Goal: Transaction & Acquisition: Obtain resource

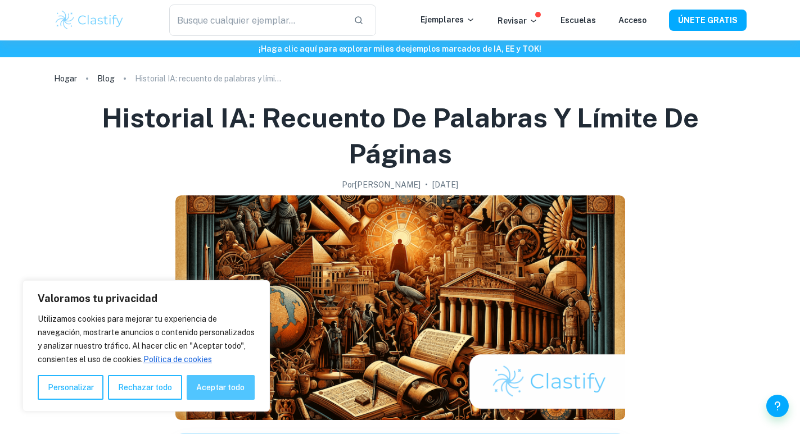
click at [228, 391] on font "Aceptar todo" at bounding box center [220, 387] width 48 height 9
checkbox input "true"
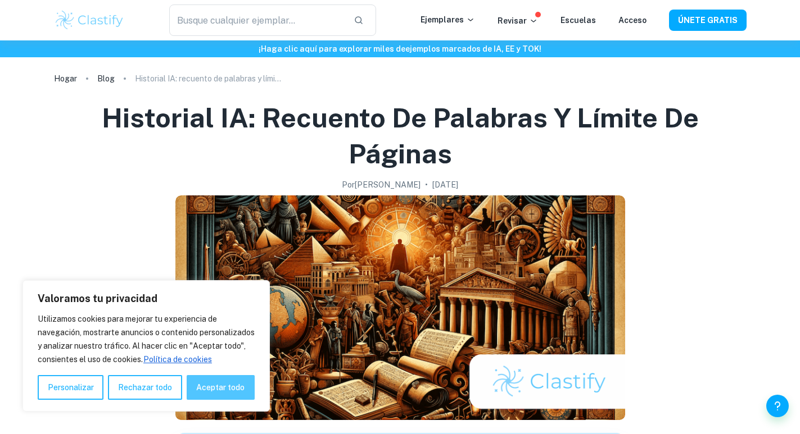
checkbox input "true"
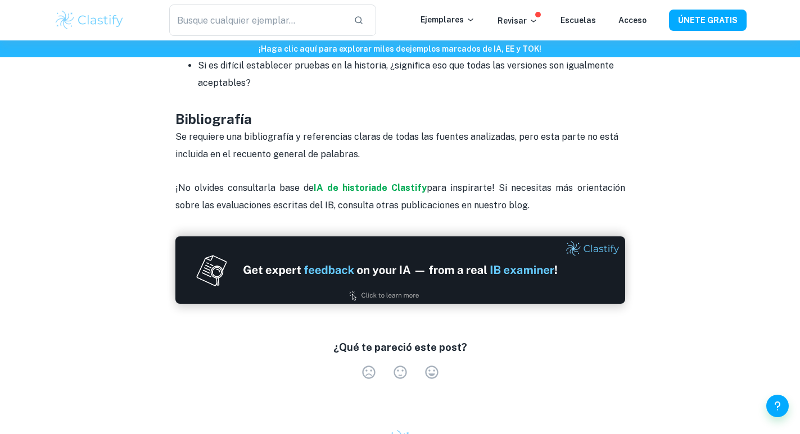
scroll to position [1573, 0]
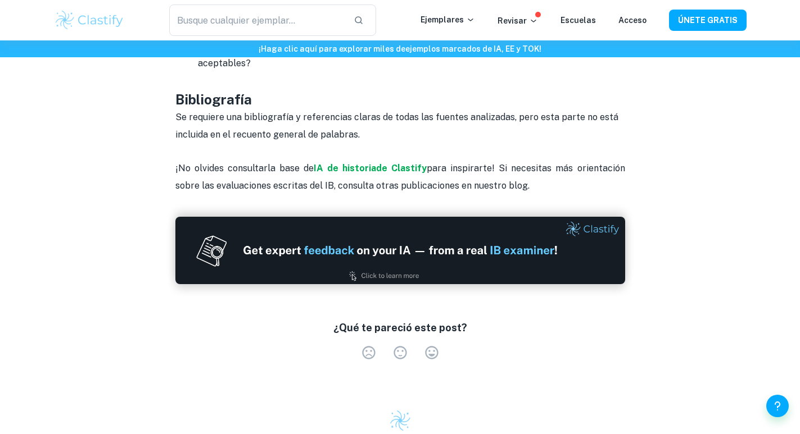
drag, startPoint x: 407, startPoint y: 193, endPoint x: 178, endPoint y: 208, distance: 229.8
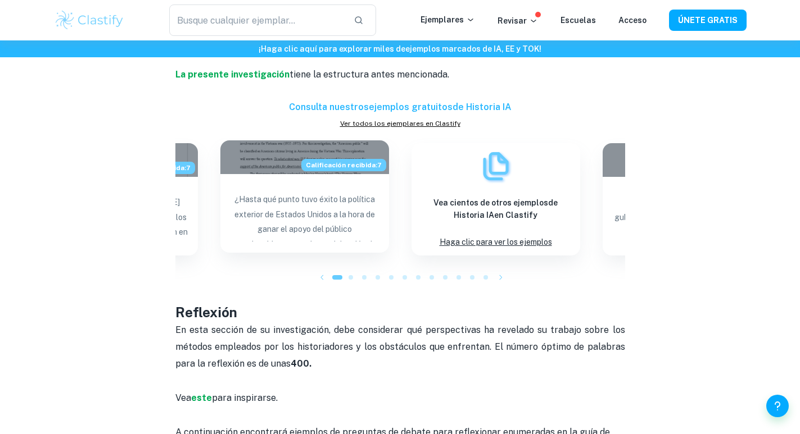
scroll to position [899, 0]
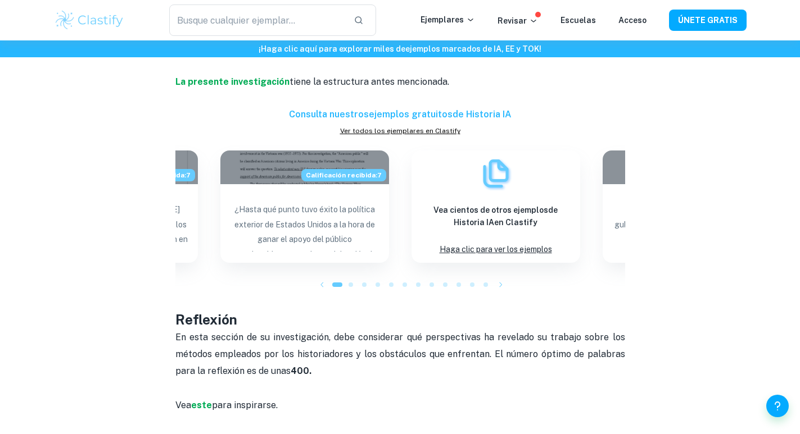
click at [412, 135] on font "Ver todos los ejemplares en Clastify" at bounding box center [400, 131] width 120 height 8
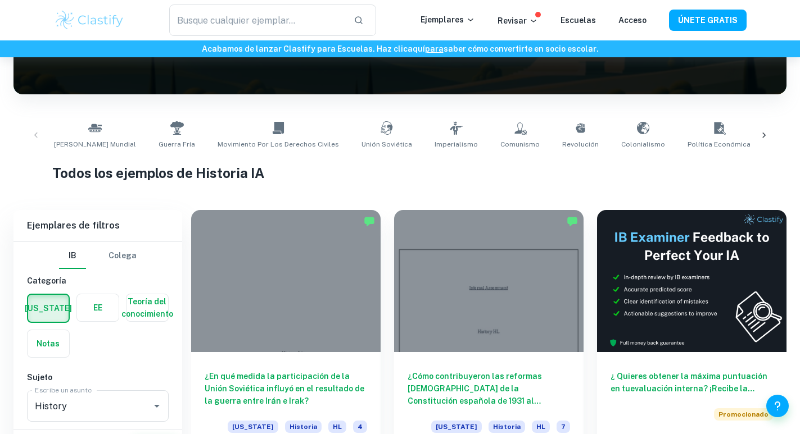
scroll to position [225, 0]
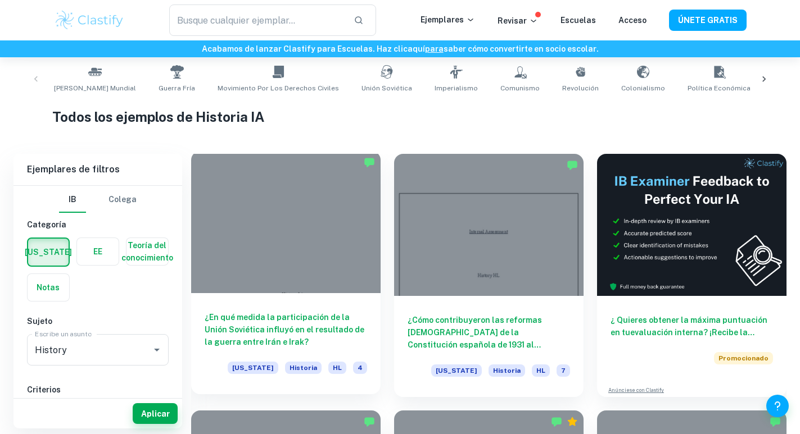
click at [296, 328] on font "¿En qué medida la participación de la Unión Soviética influyó en el resultado d…" at bounding box center [285, 330] width 160 height 34
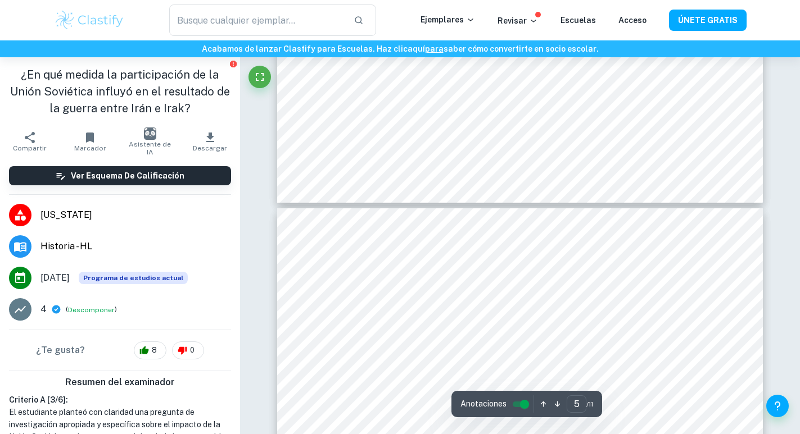
scroll to position [2585, 0]
type input "4"
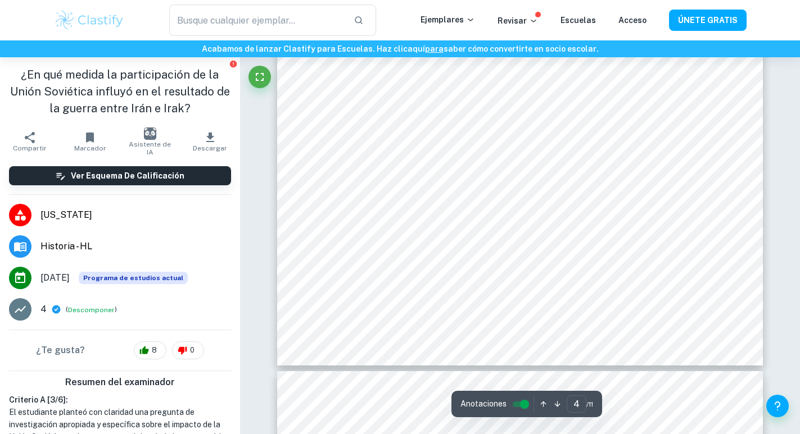
scroll to position [2360, 0]
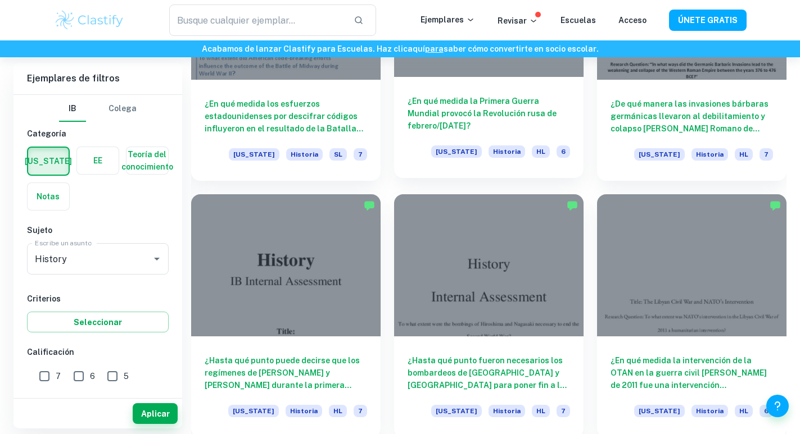
scroll to position [1292, 0]
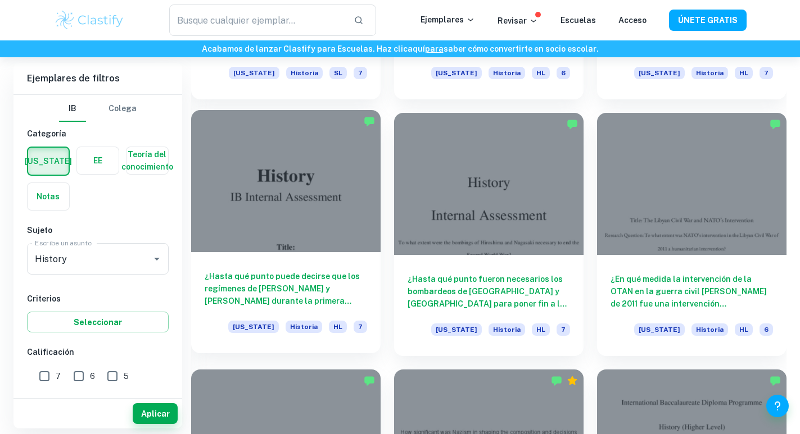
click at [261, 280] on font "¿Hasta qué punto puede decirse que los regímenes de Adolf Hitler y Joseph Stali…" at bounding box center [282, 301] width 155 height 58
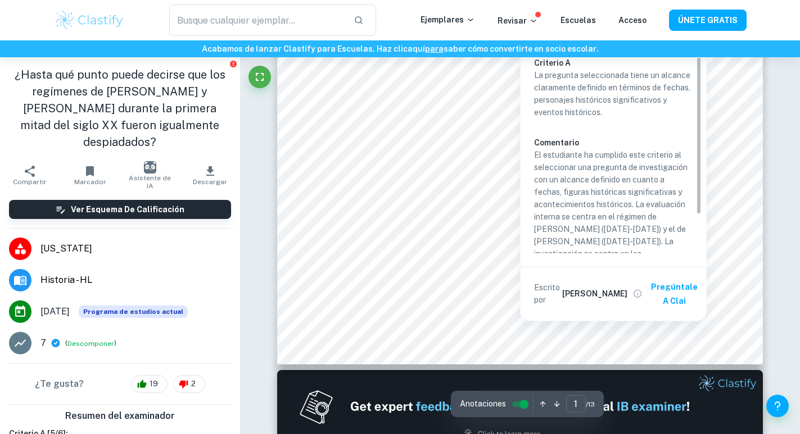
scroll to position [393, 0]
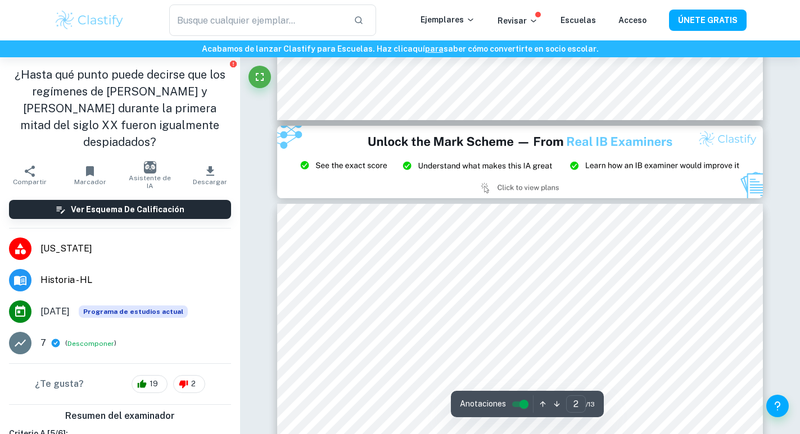
type input "3"
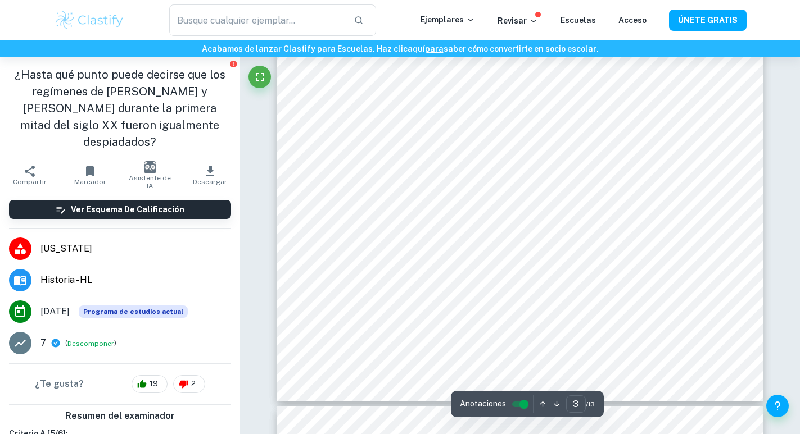
scroll to position [1911, 0]
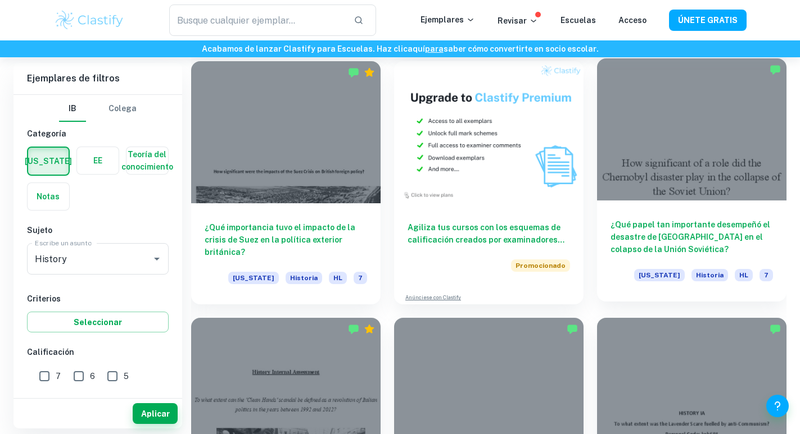
scroll to position [2192, 0]
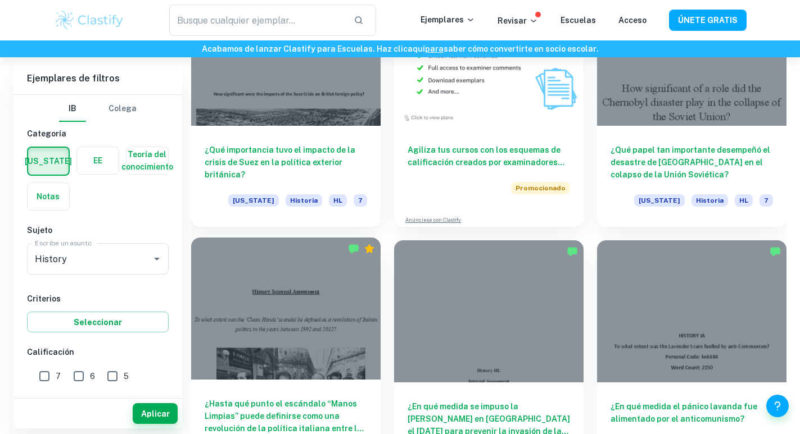
click at [239, 311] on div at bounding box center [285, 309] width 189 height 142
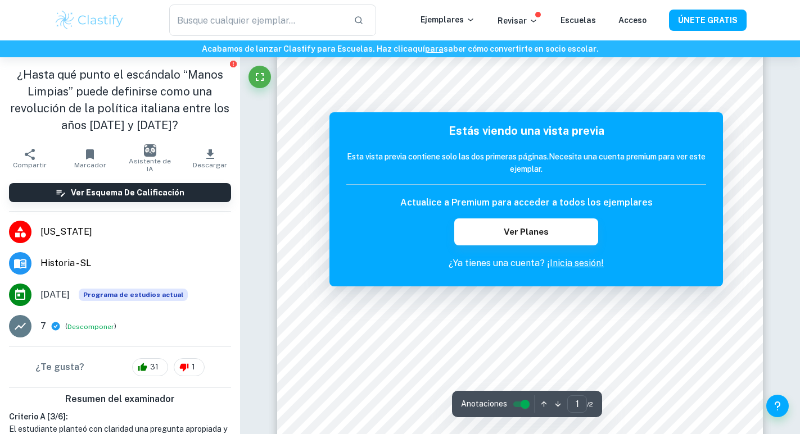
scroll to position [4, 0]
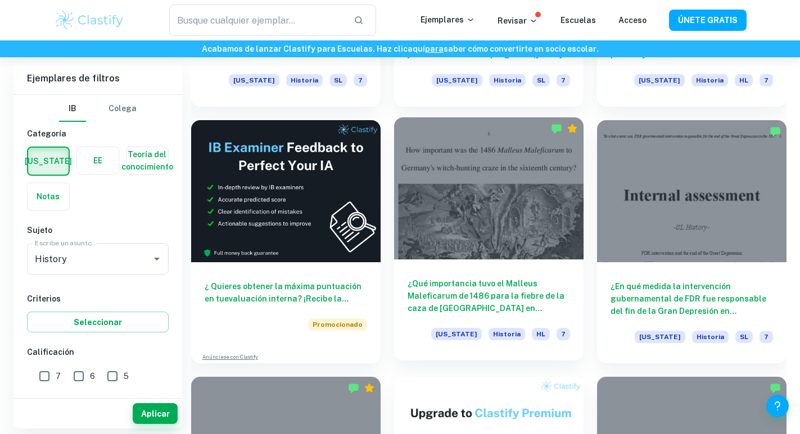
scroll to position [1749, 0]
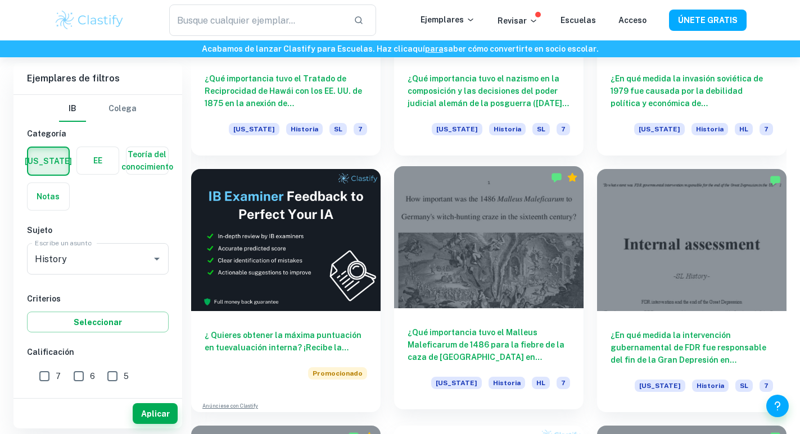
click at [534, 225] on div at bounding box center [488, 237] width 189 height 142
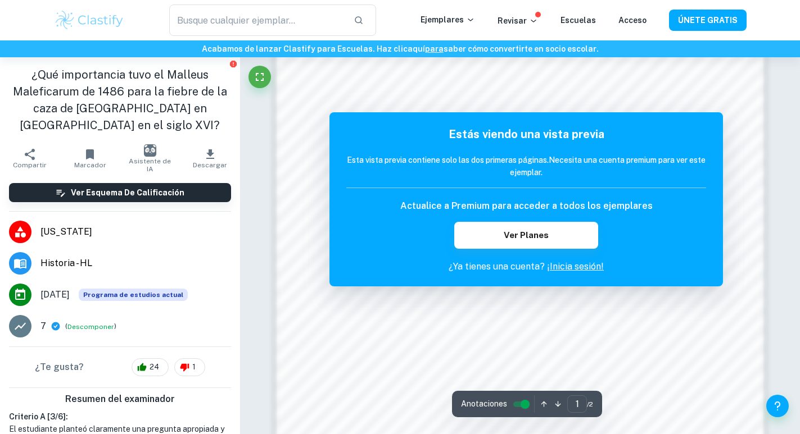
scroll to position [843, 0]
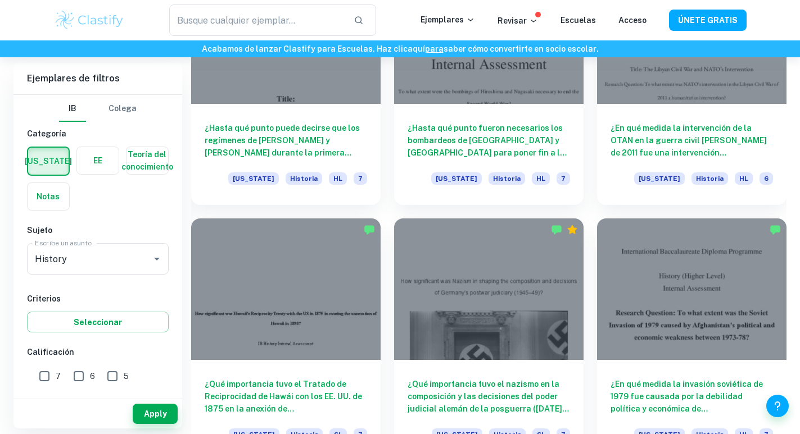
scroll to position [1180, 0]
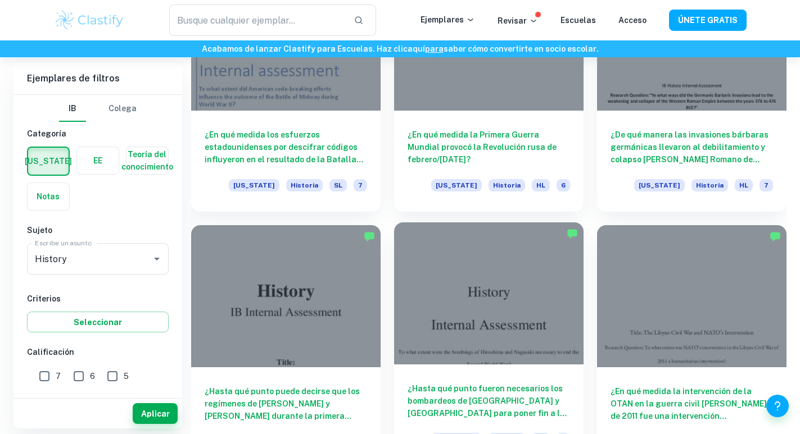
click at [489, 279] on div at bounding box center [488, 294] width 189 height 142
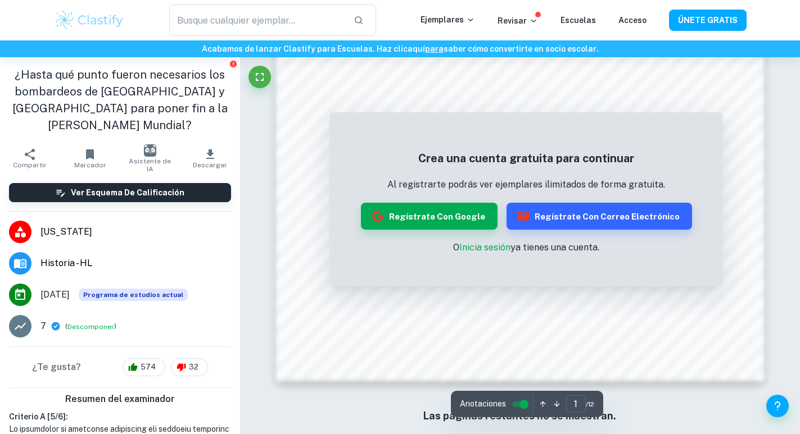
scroll to position [974, 0]
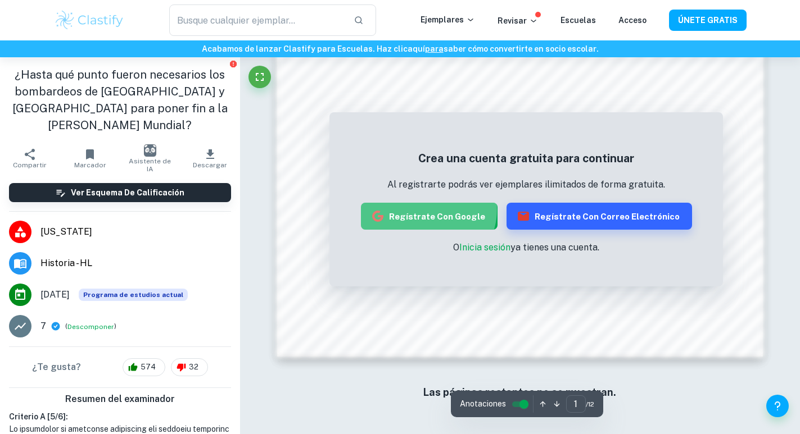
click at [433, 210] on font "Regístrate con Google" at bounding box center [437, 216] width 96 height 15
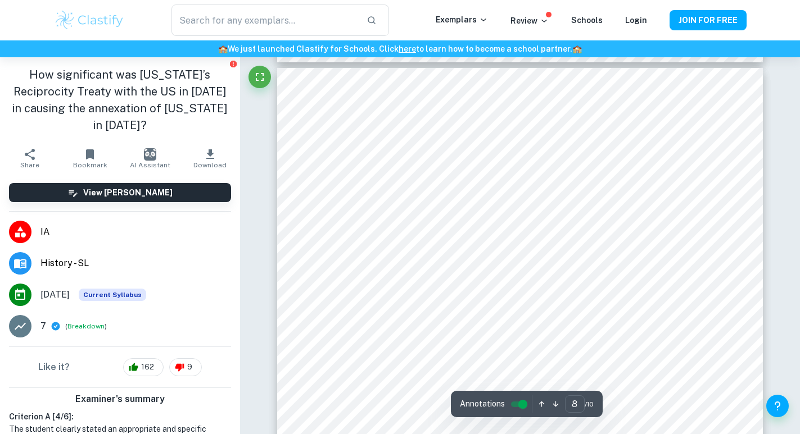
scroll to position [5001, 0]
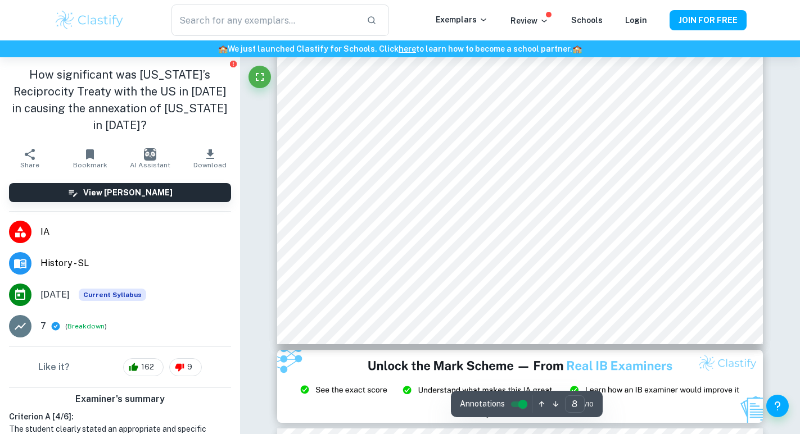
type input "9"
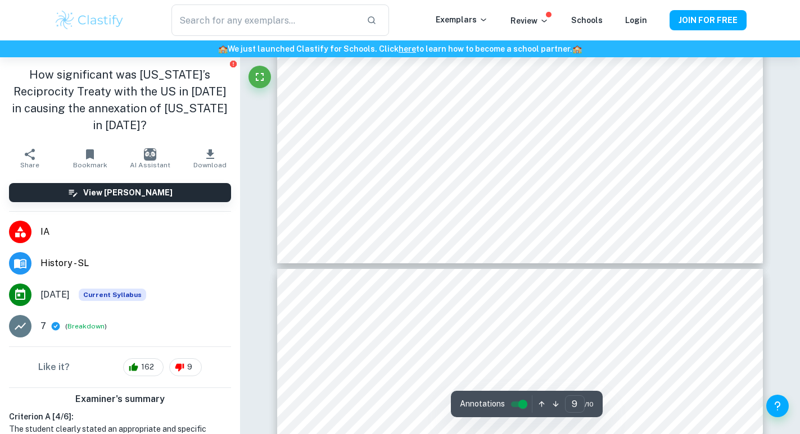
scroll to position [6294, 0]
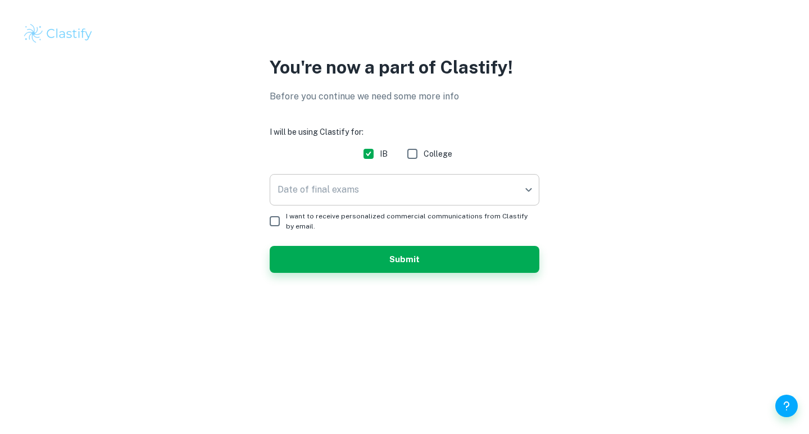
click at [360, 188] on body "We value your privacy We use cookies to enhance your browsing experience, serve…" at bounding box center [404, 217] width 809 height 434
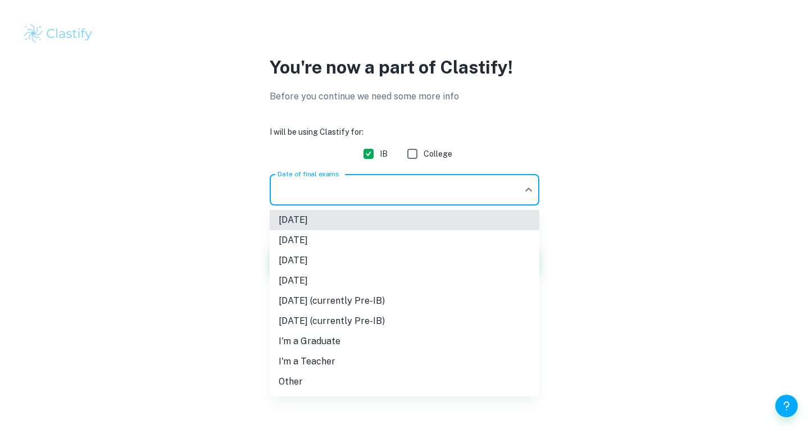
click at [329, 264] on li "[DATE]" at bounding box center [405, 261] width 270 height 20
type input "M26"
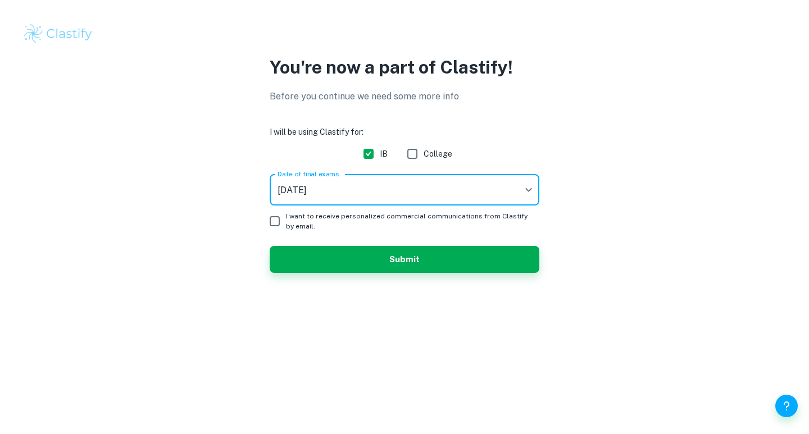
click at [271, 221] on input "I want to receive personalized commercial communications from Clastify by email." at bounding box center [275, 221] width 22 height 22
checkbox input "true"
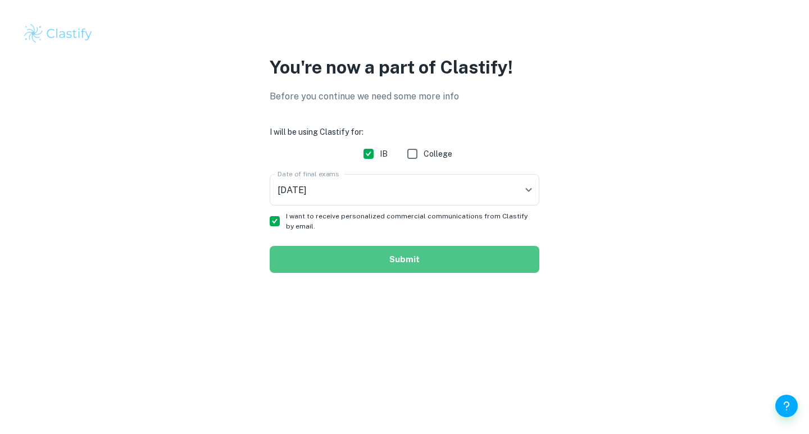
click at [429, 266] on button "Submit" at bounding box center [405, 259] width 270 height 27
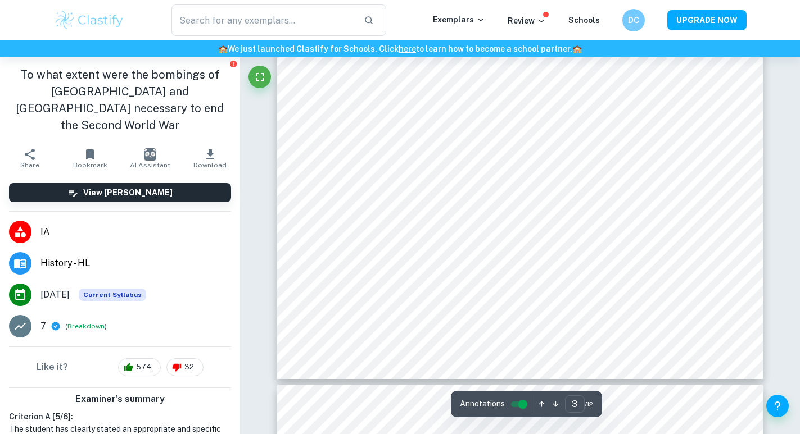
scroll to position [1686, 0]
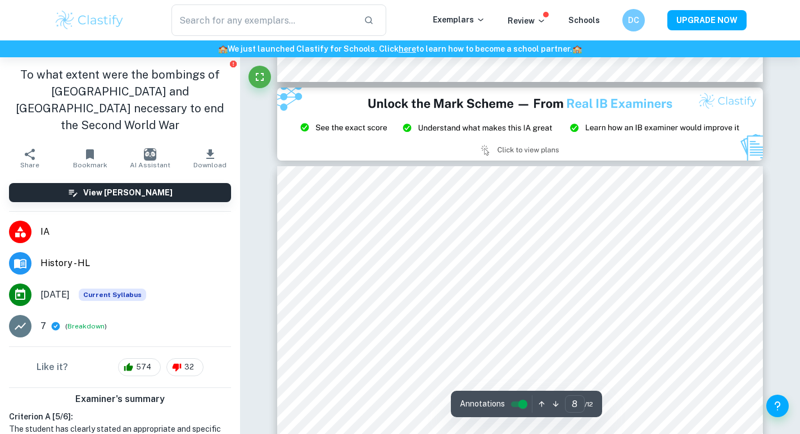
type input "9"
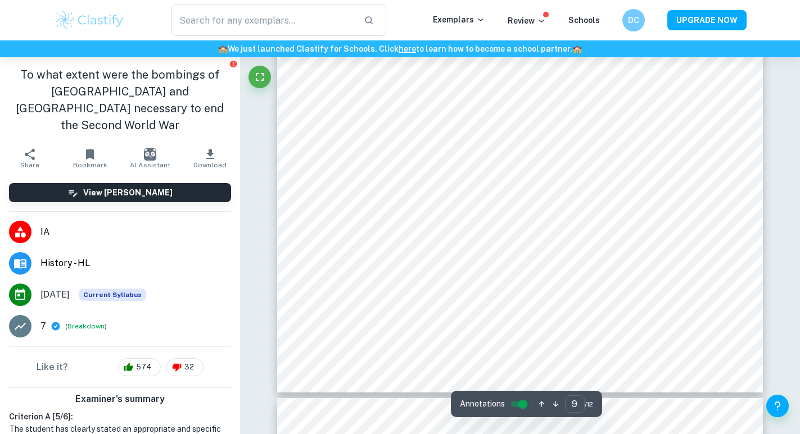
scroll to position [5619, 0]
